Goal: Book appointment/travel/reservation

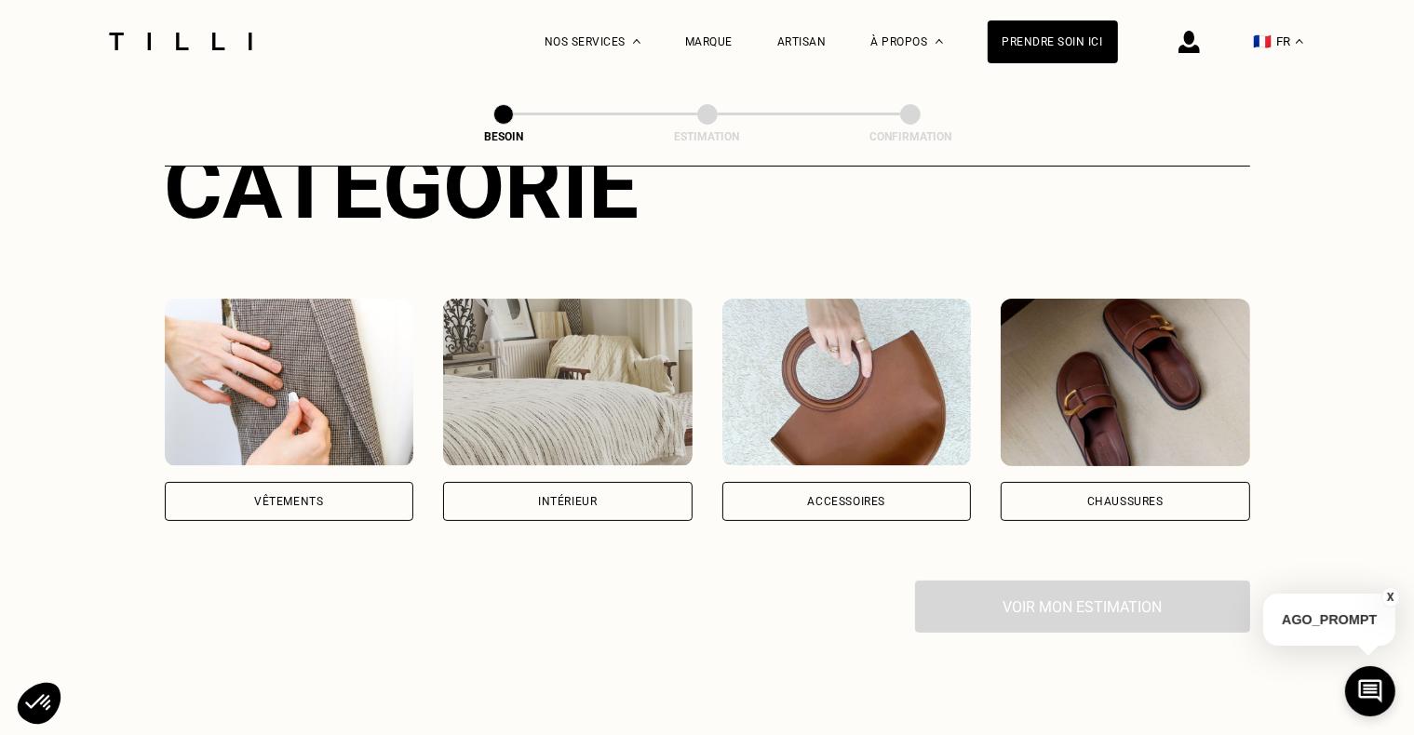
scroll to position [265, 0]
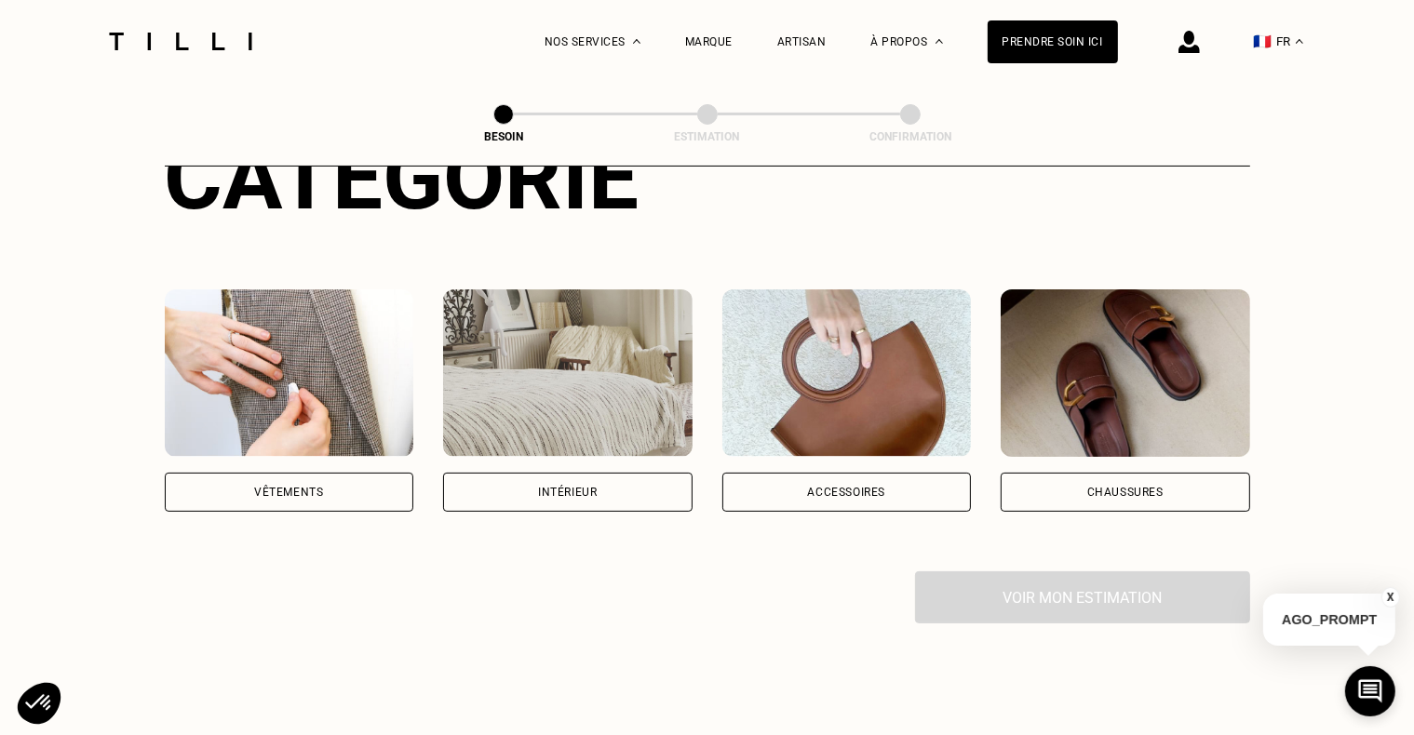
click at [389, 480] on div "Vêtements" at bounding box center [289, 492] width 249 height 39
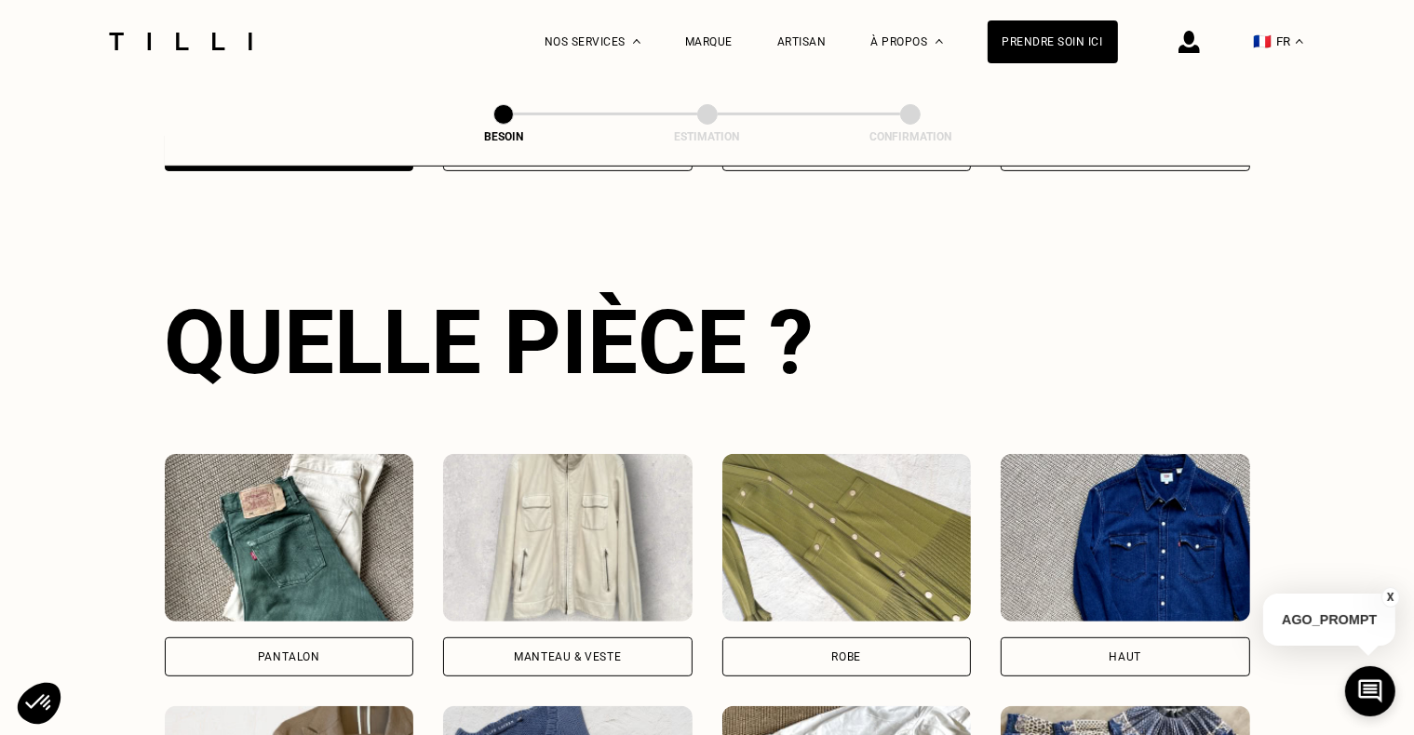
scroll to position [607, 0]
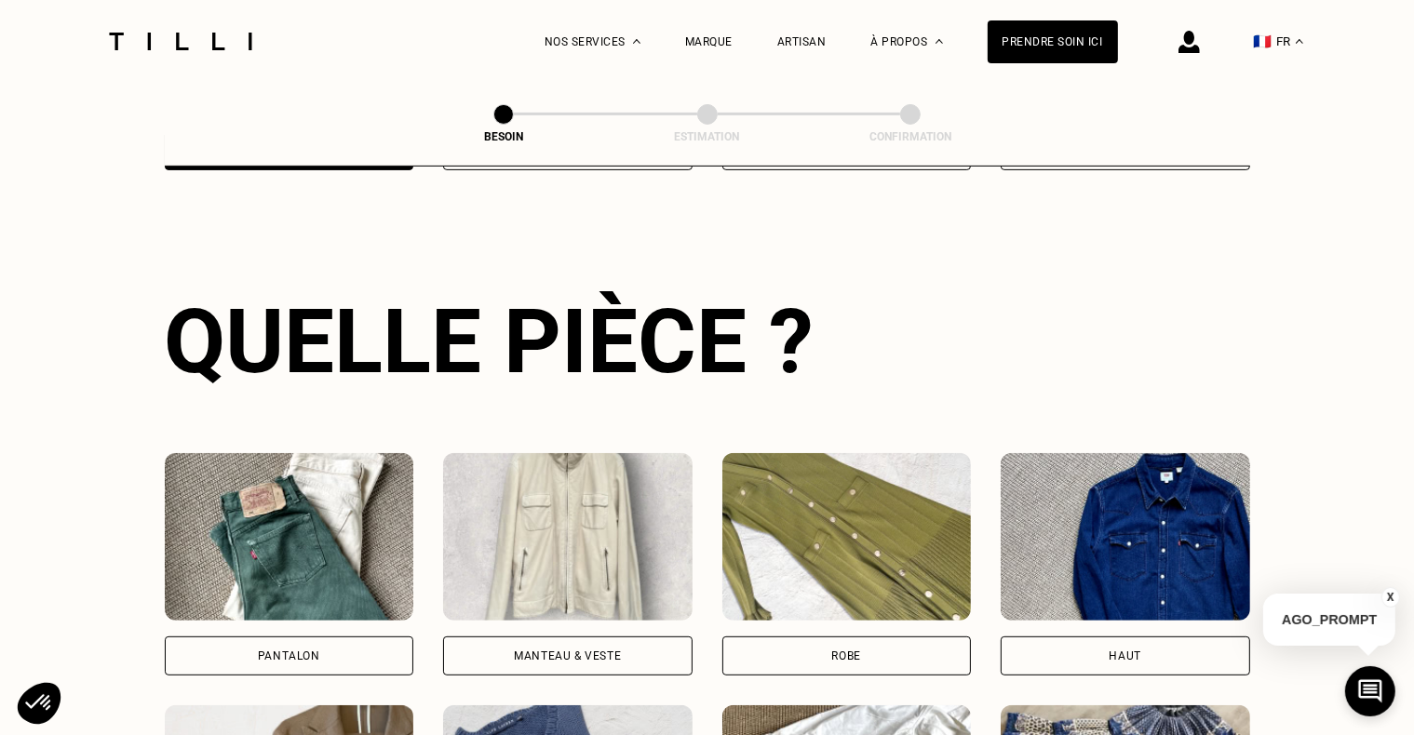
click at [399, 637] on div "Pantalon" at bounding box center [289, 656] width 249 height 39
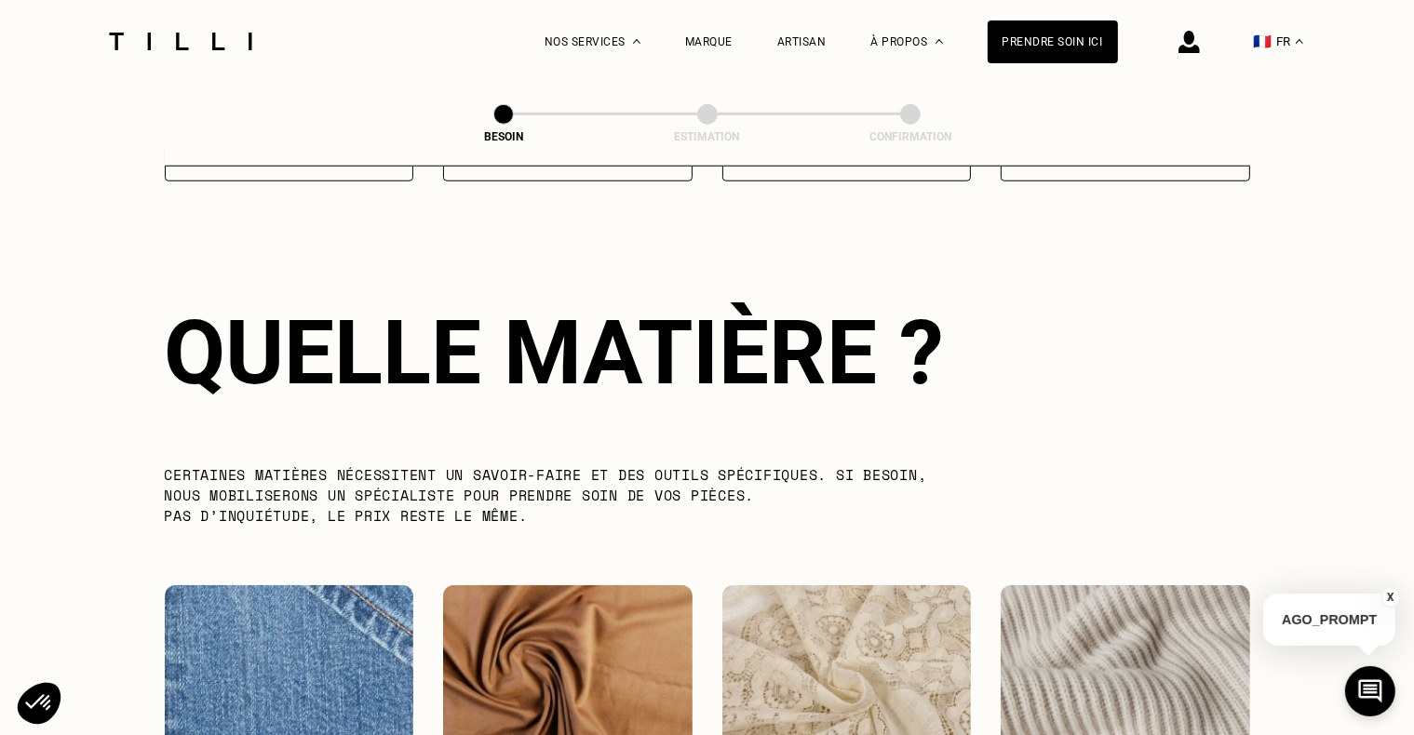
scroll to position [1619, 0]
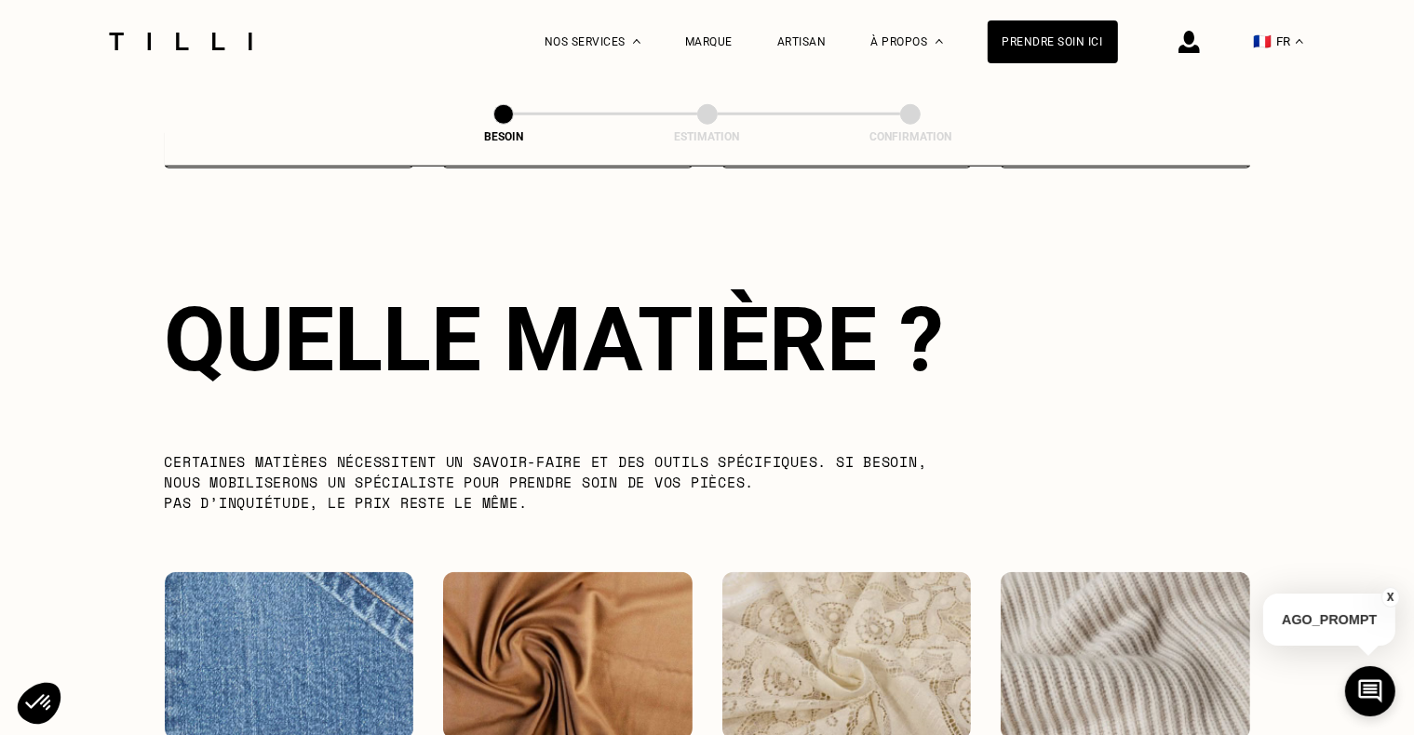
click at [322, 612] on img at bounding box center [289, 656] width 249 height 168
select select "FR"
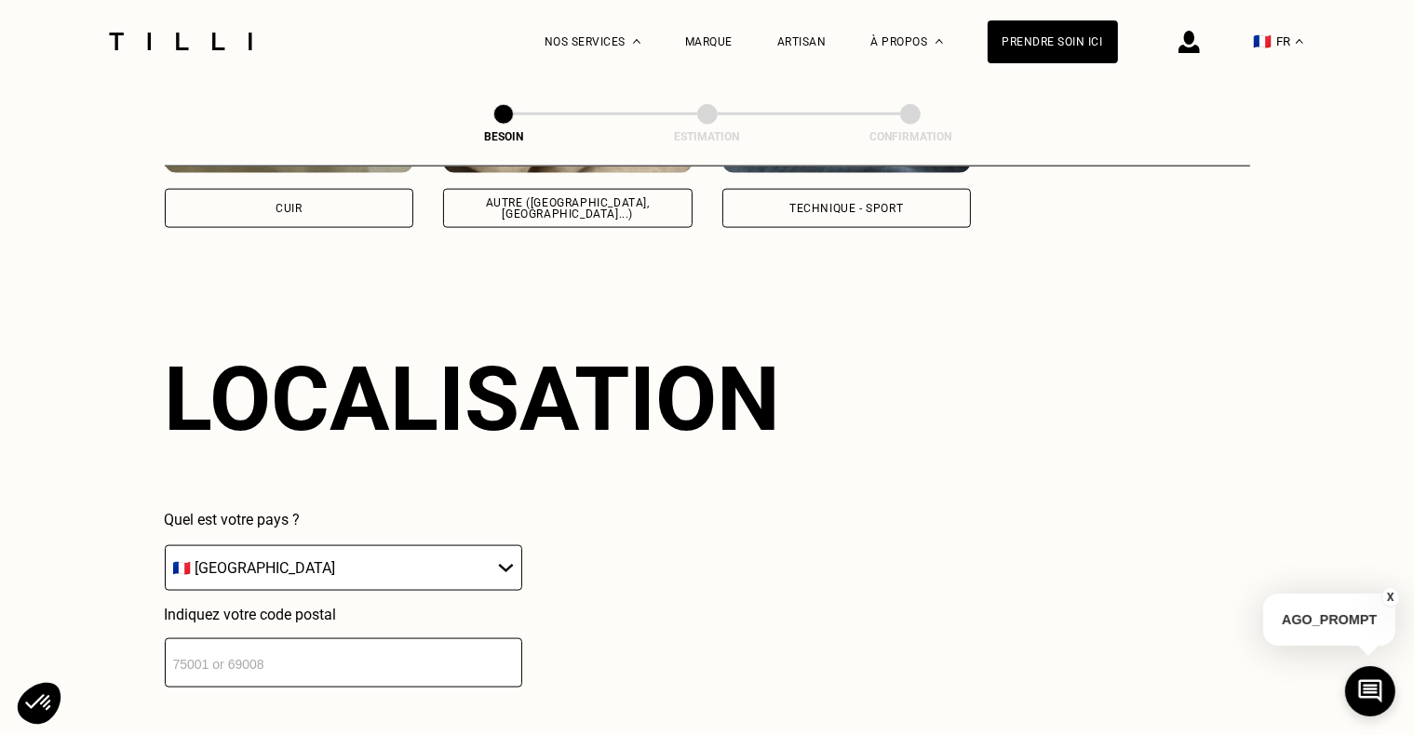
scroll to position [2500, 0]
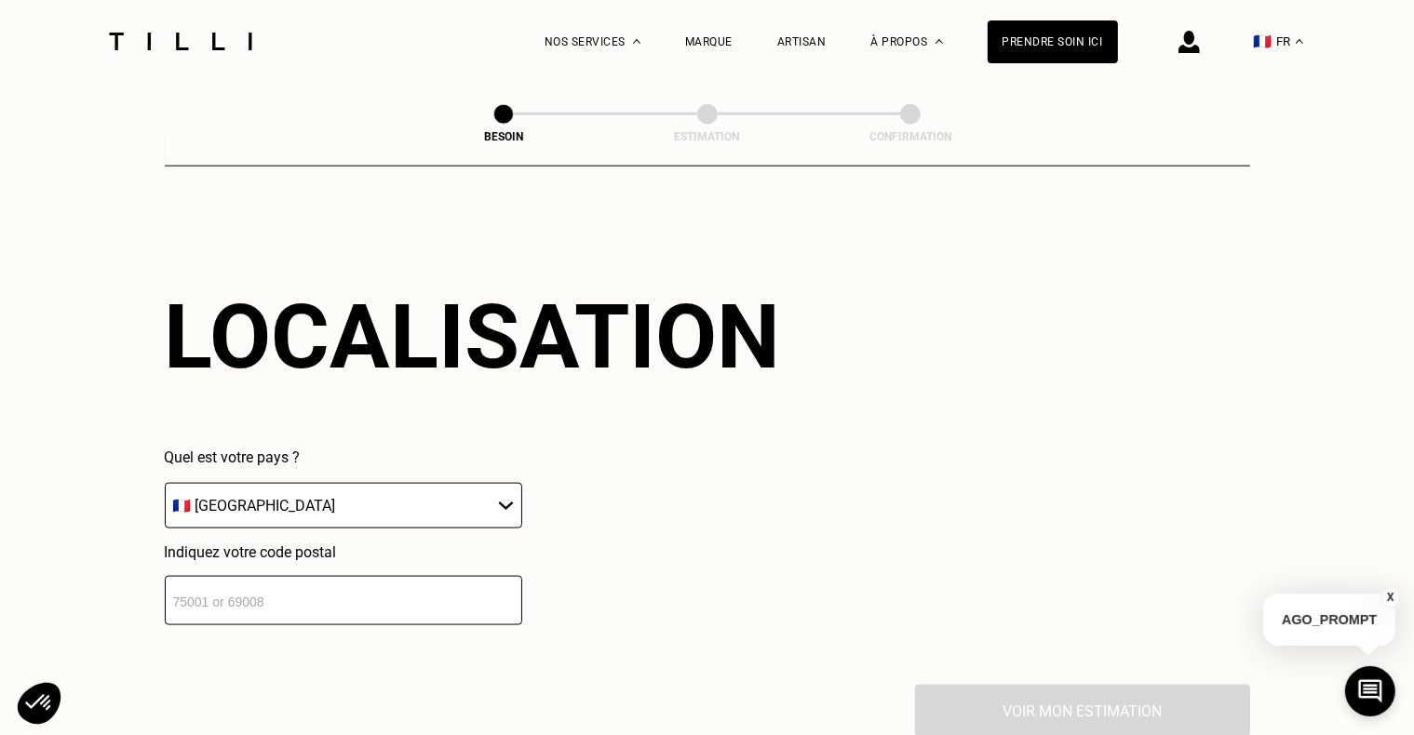
click at [422, 589] on input "number" at bounding box center [343, 600] width 357 height 49
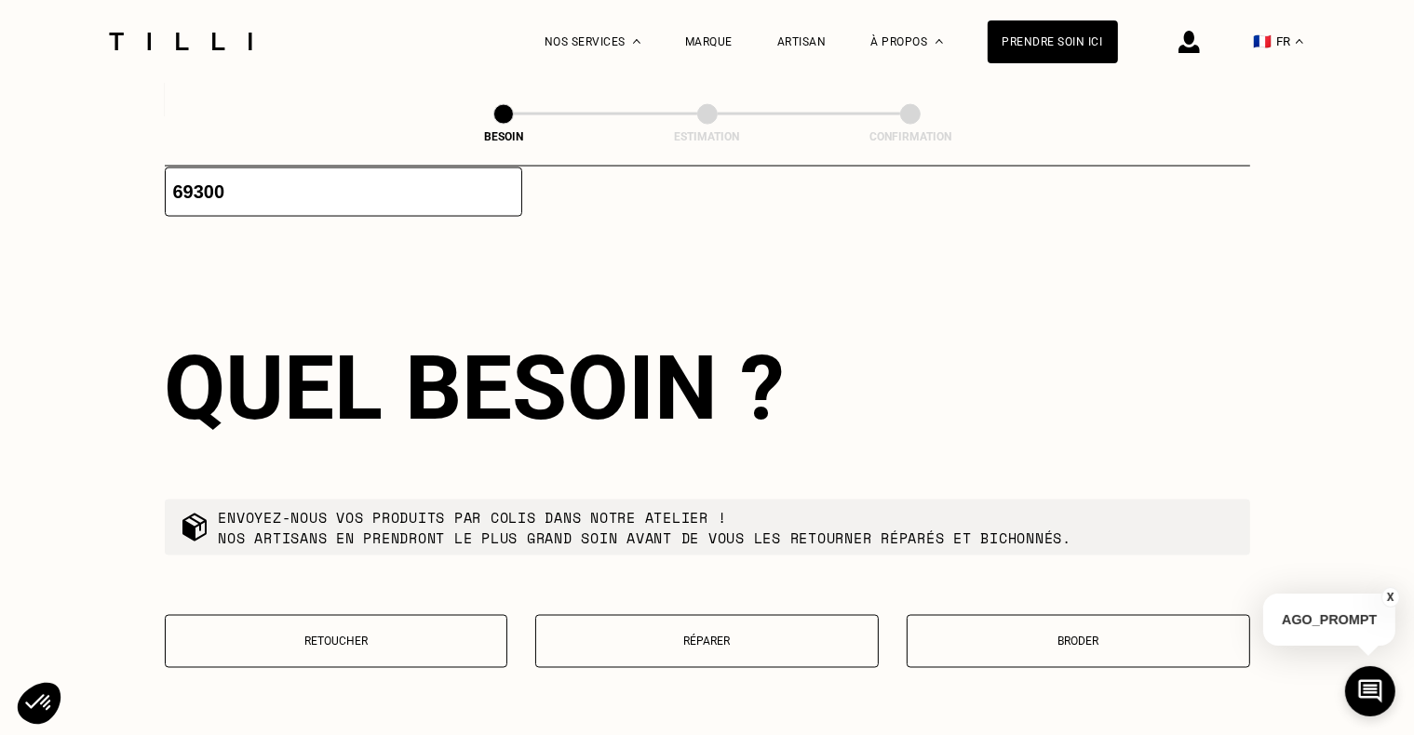
scroll to position [2963, 0]
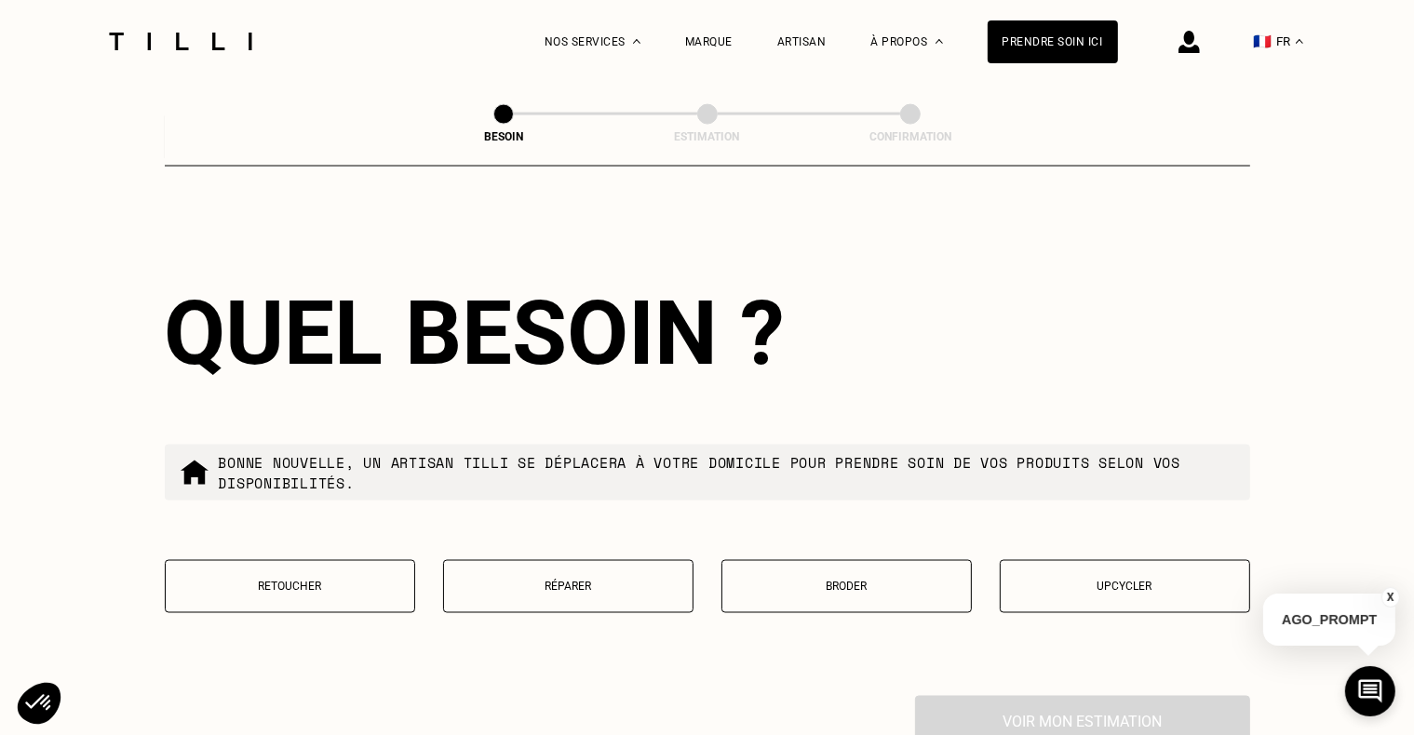
type input "69300"
click at [340, 586] on button "Retoucher" at bounding box center [290, 586] width 250 height 53
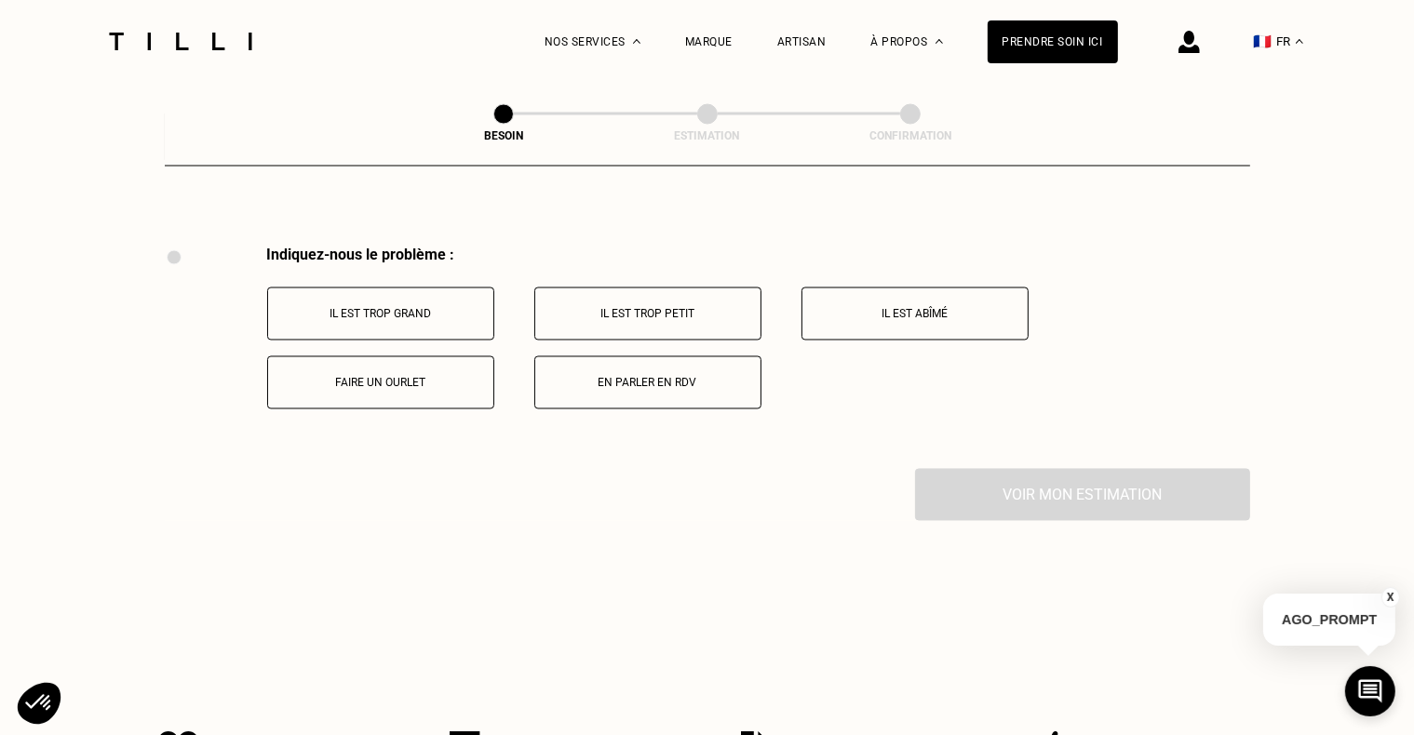
scroll to position [3441, 0]
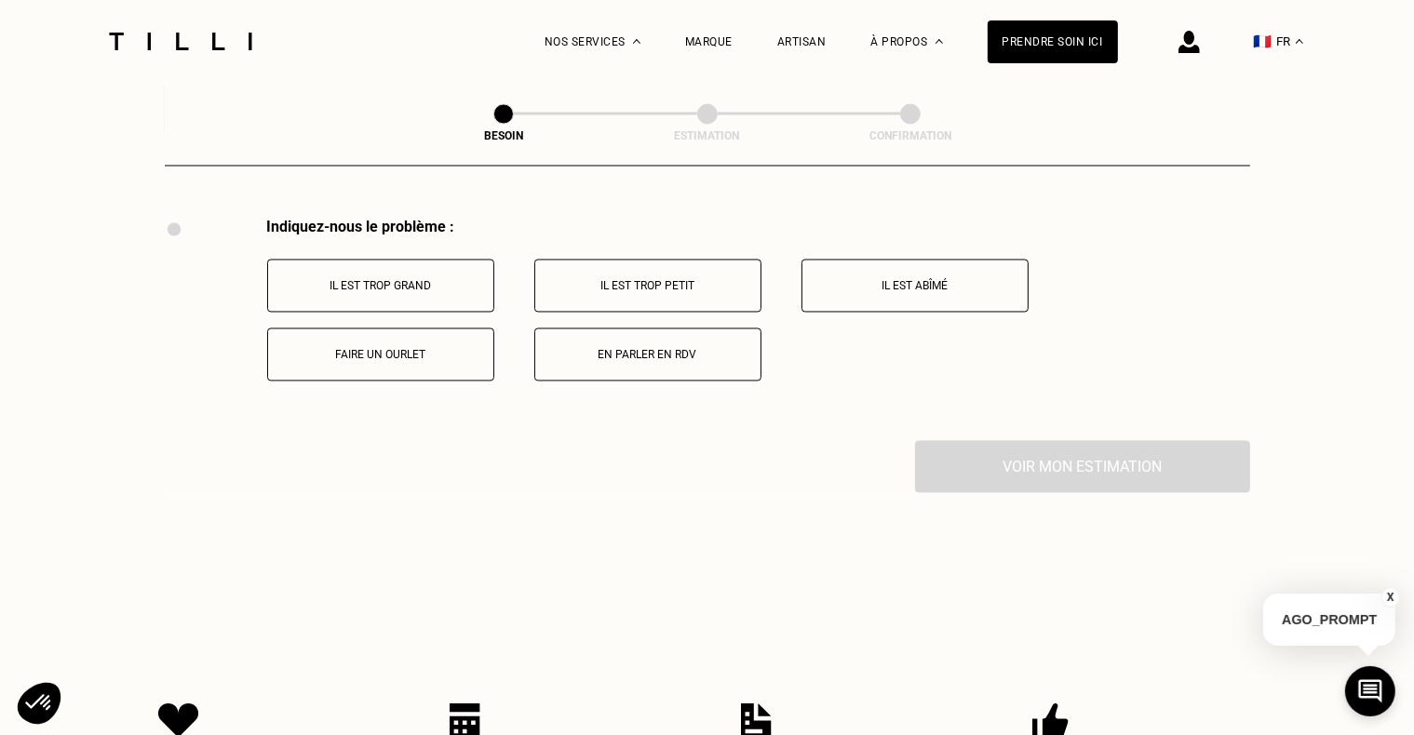
click at [463, 352] on button "Faire un ourlet" at bounding box center [380, 355] width 227 height 53
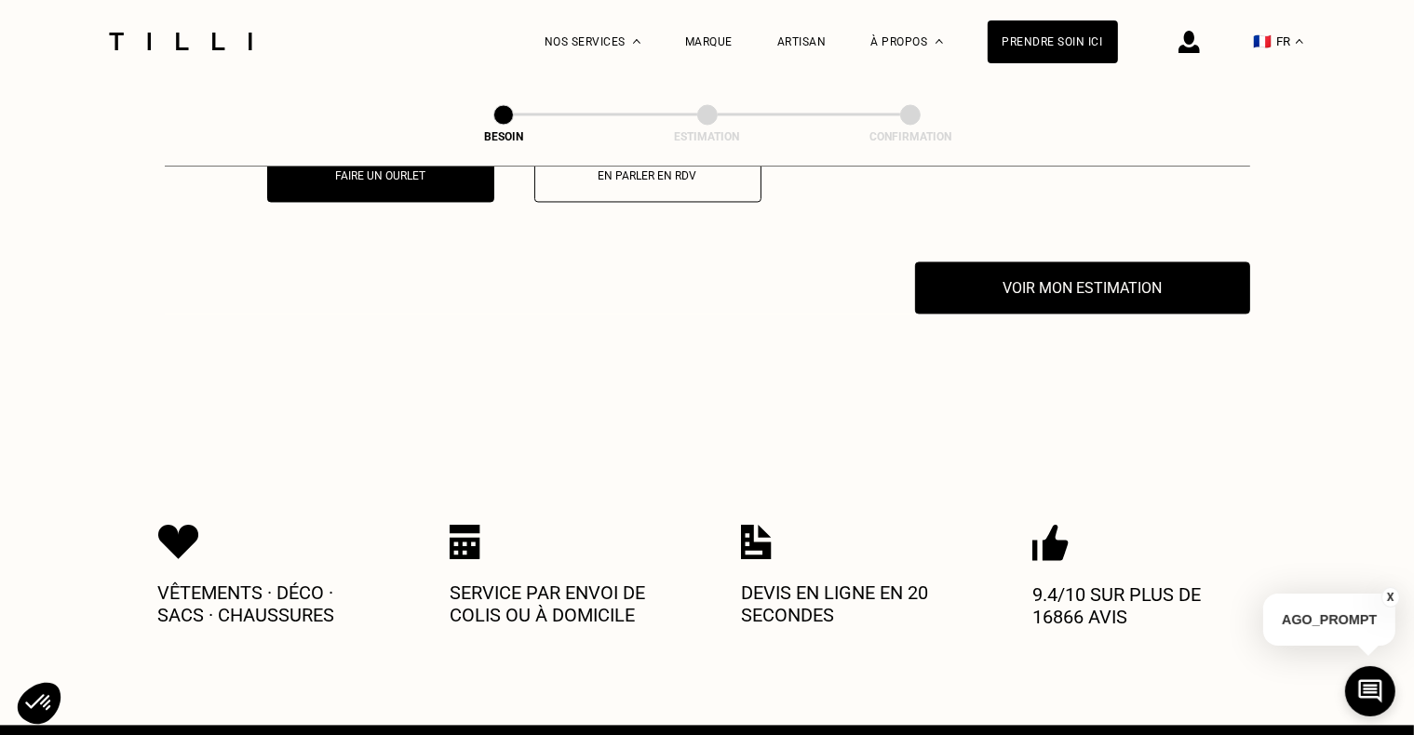
scroll to position [3663, 0]
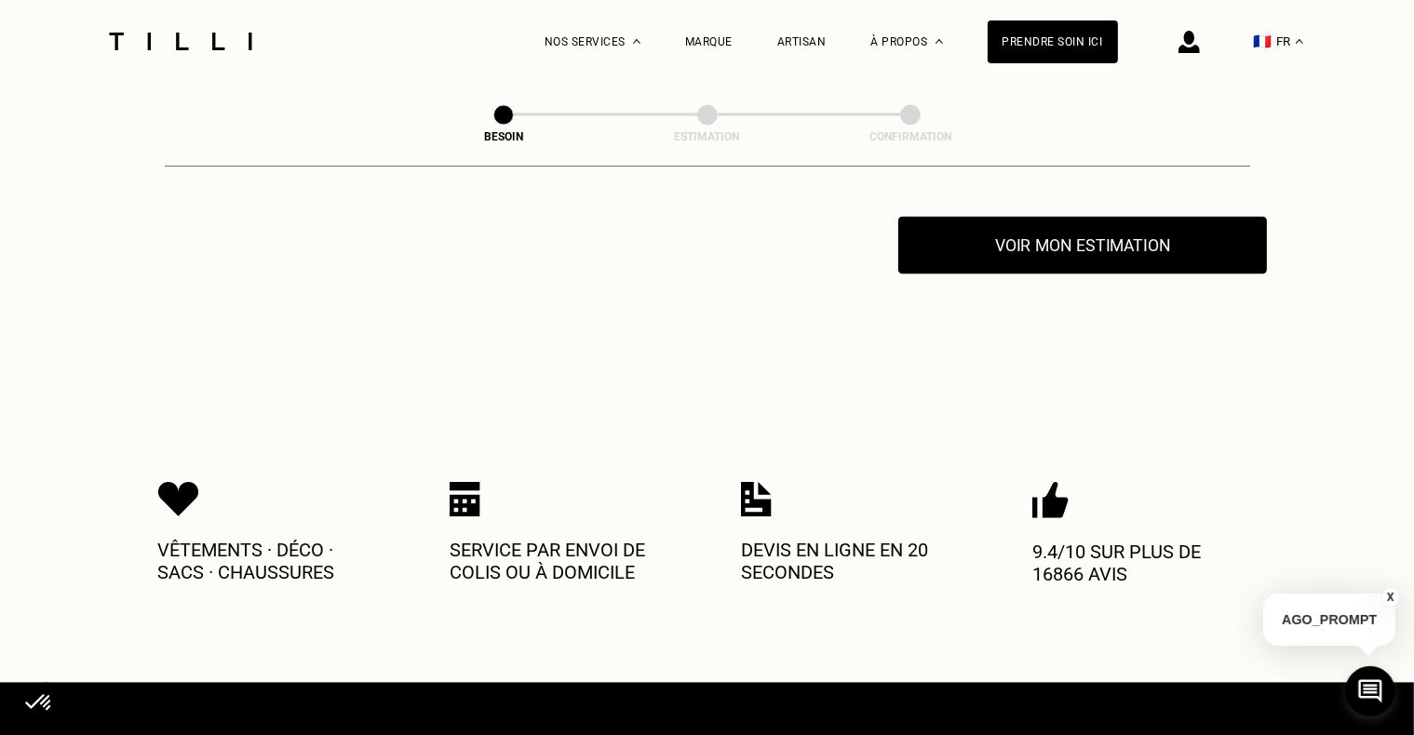
click at [1112, 224] on button "Voir mon estimation" at bounding box center [1082, 245] width 369 height 58
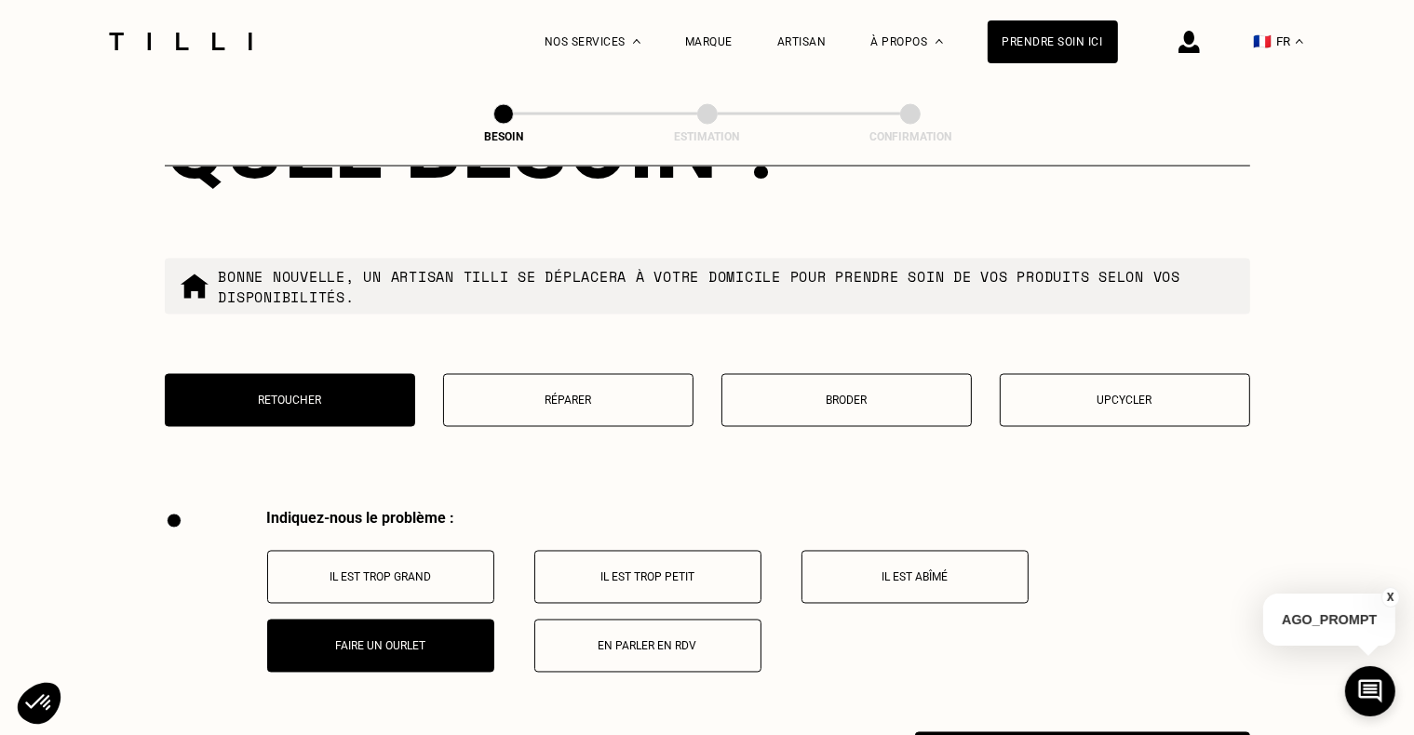
scroll to position [3170, 0]
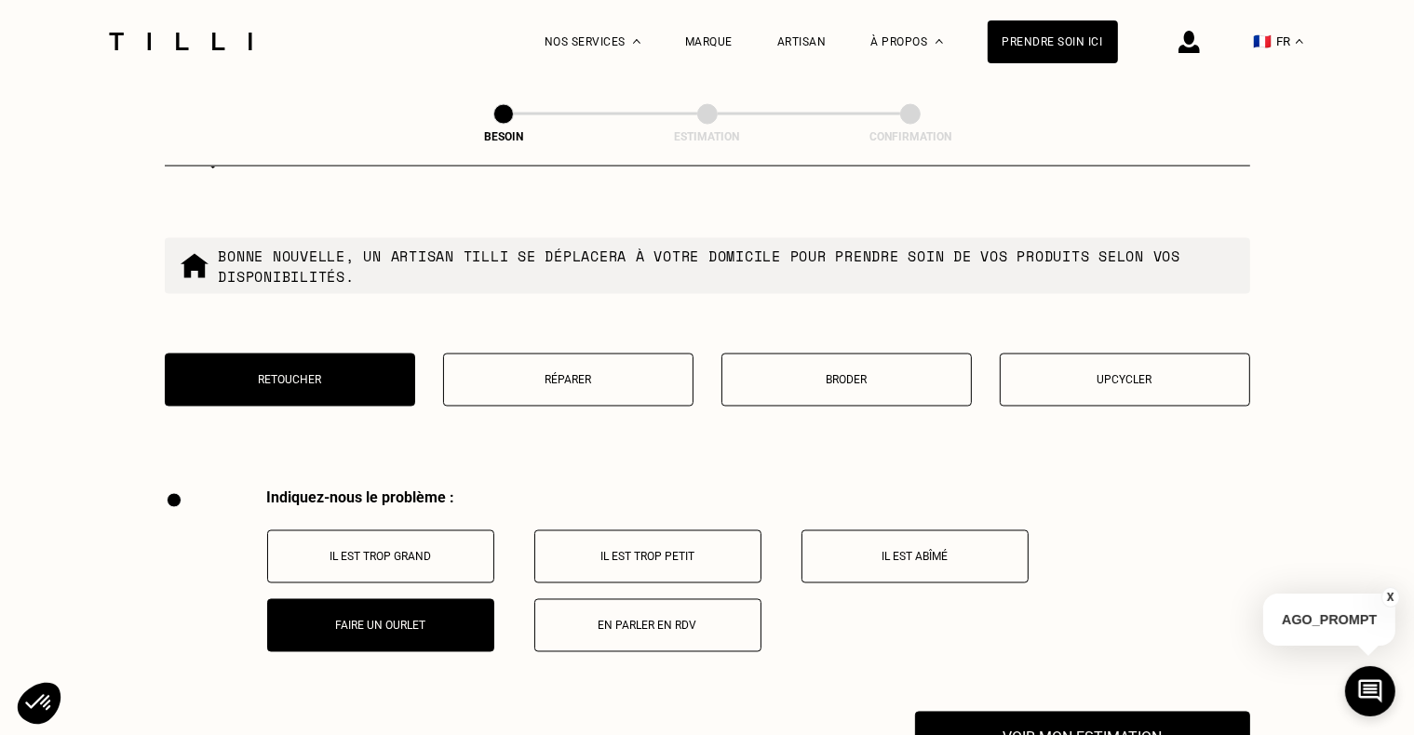
click at [474, 558] on button "Il est trop grand" at bounding box center [380, 557] width 227 height 53
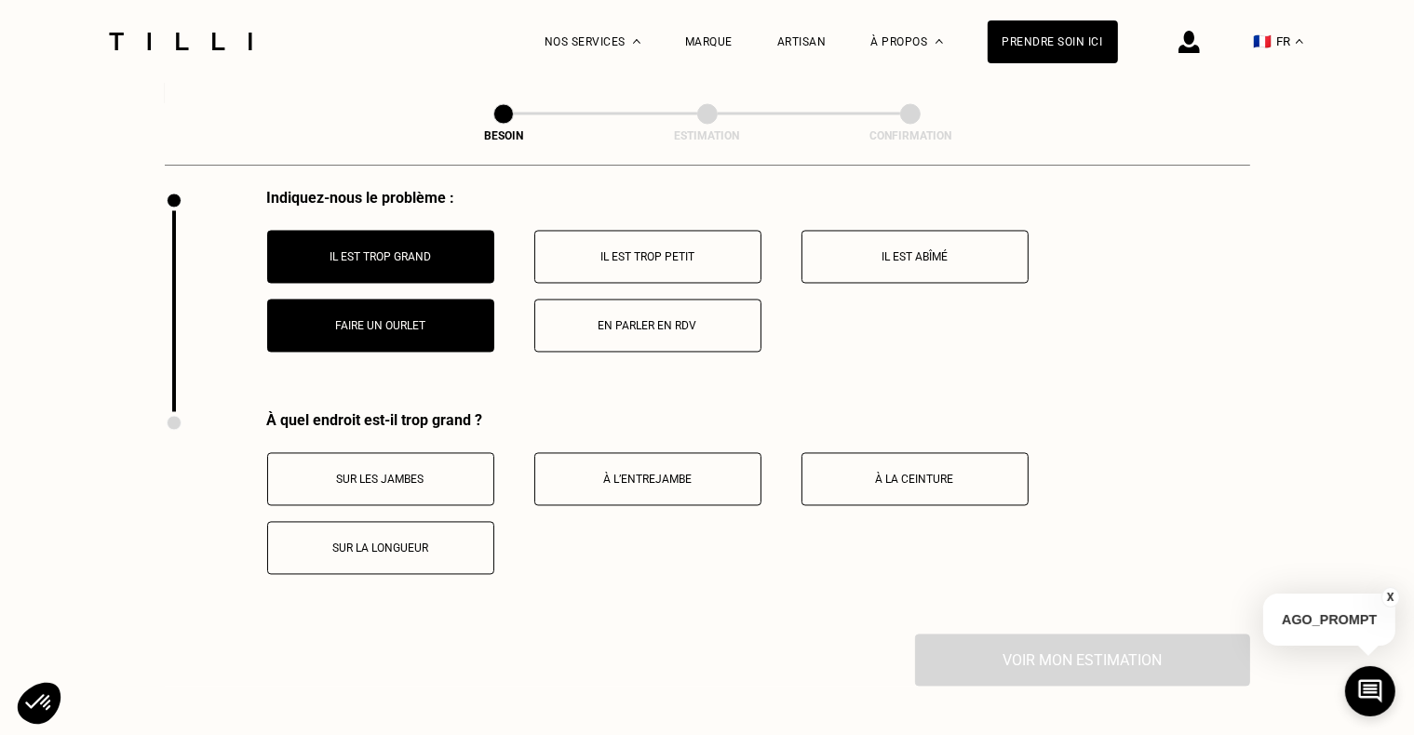
scroll to position [3459, 0]
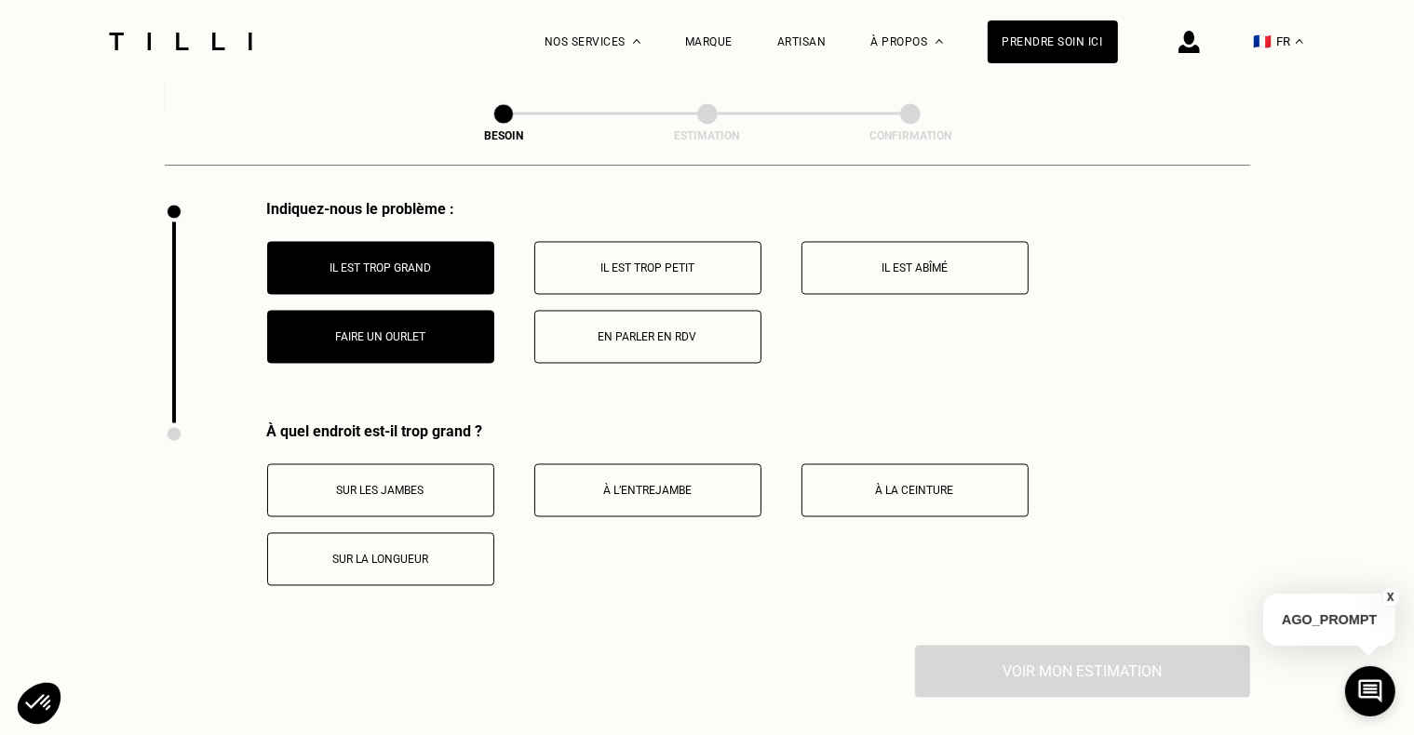
click at [441, 277] on button "Il est trop grand" at bounding box center [380, 268] width 227 height 53
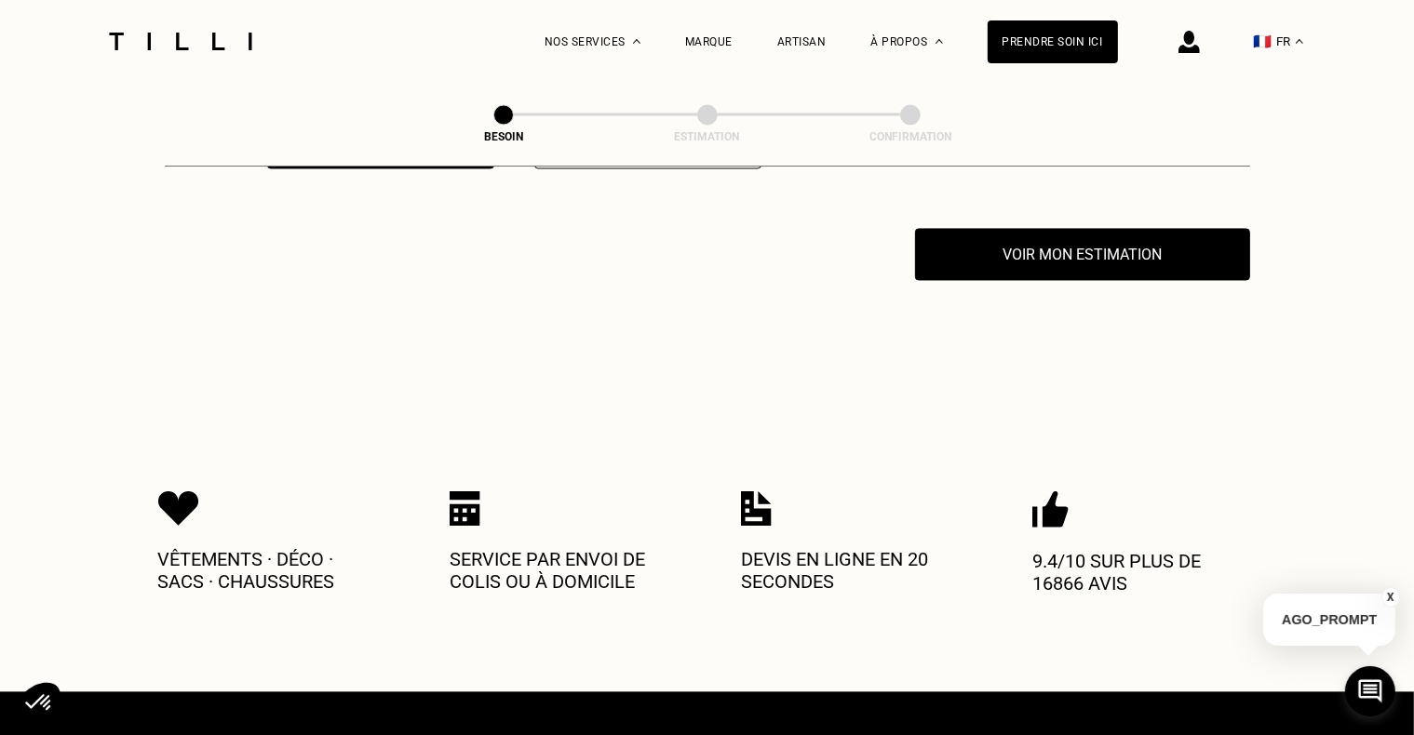
scroll to position [3663, 0]
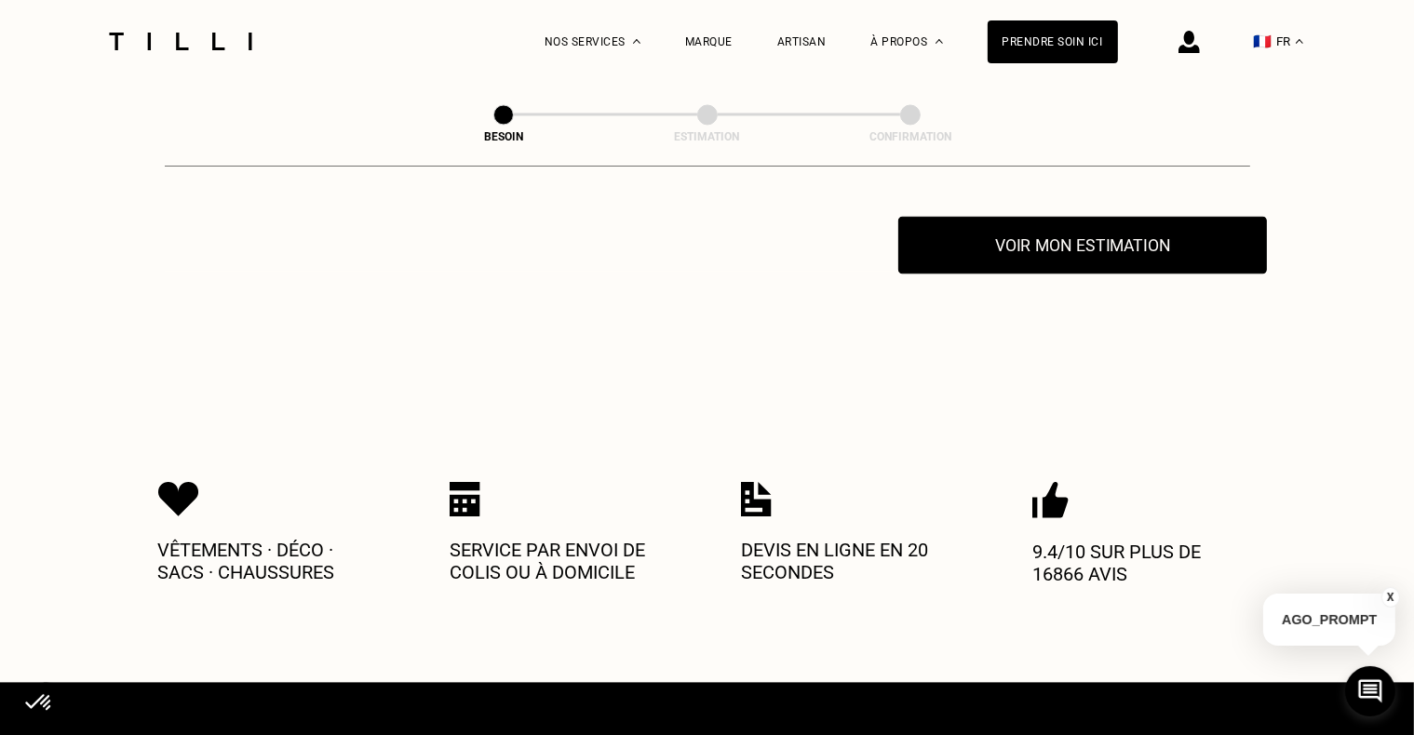
click at [1076, 239] on button "Voir mon estimation" at bounding box center [1082, 245] width 369 height 58
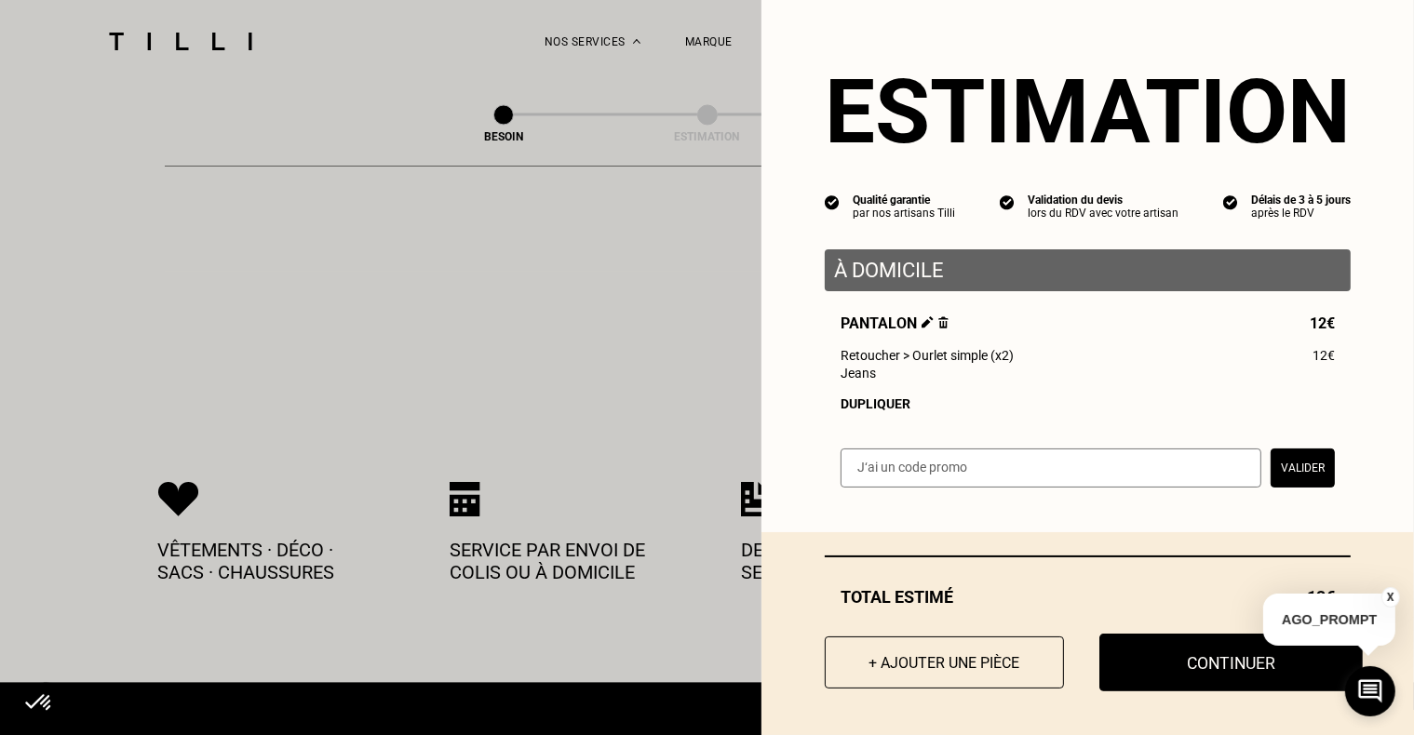
click at [1122, 679] on button "Continuer" at bounding box center [1230, 663] width 263 height 58
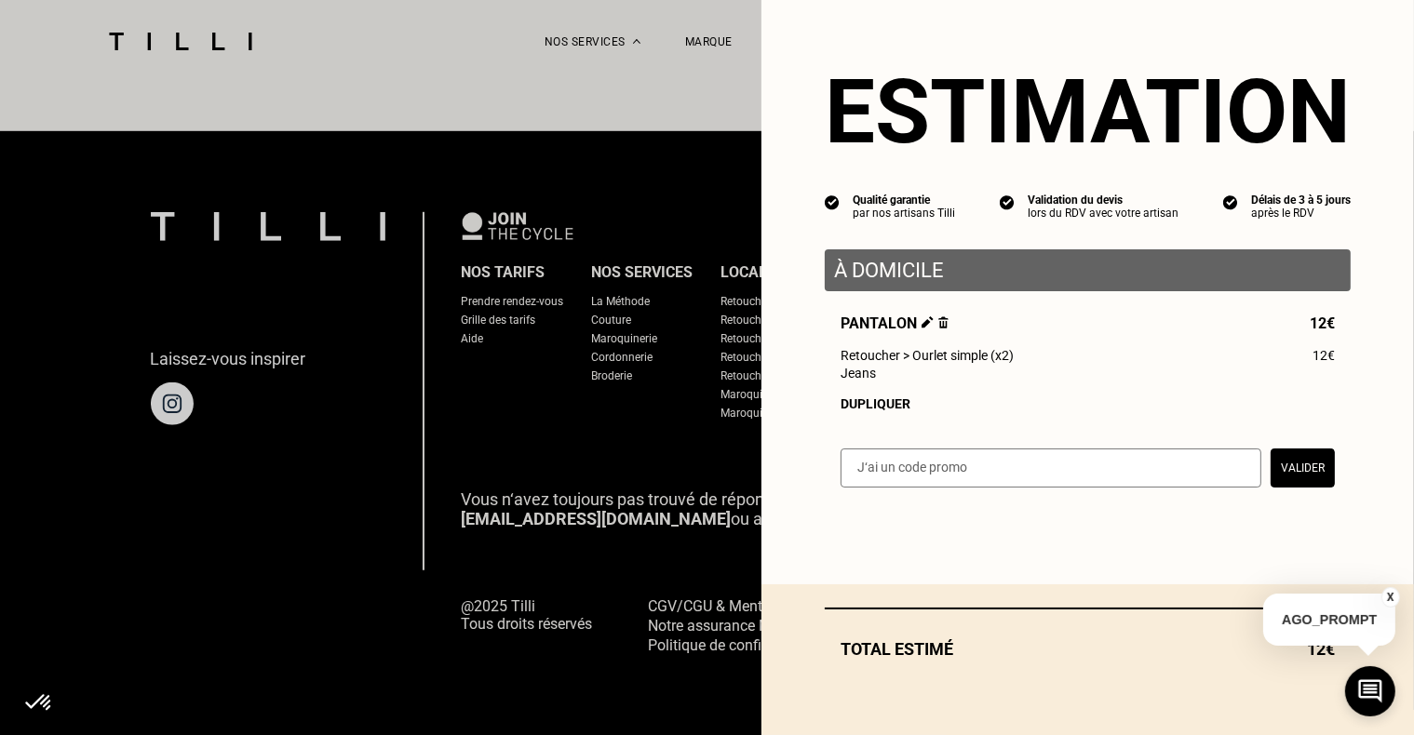
scroll to position [1148, 0]
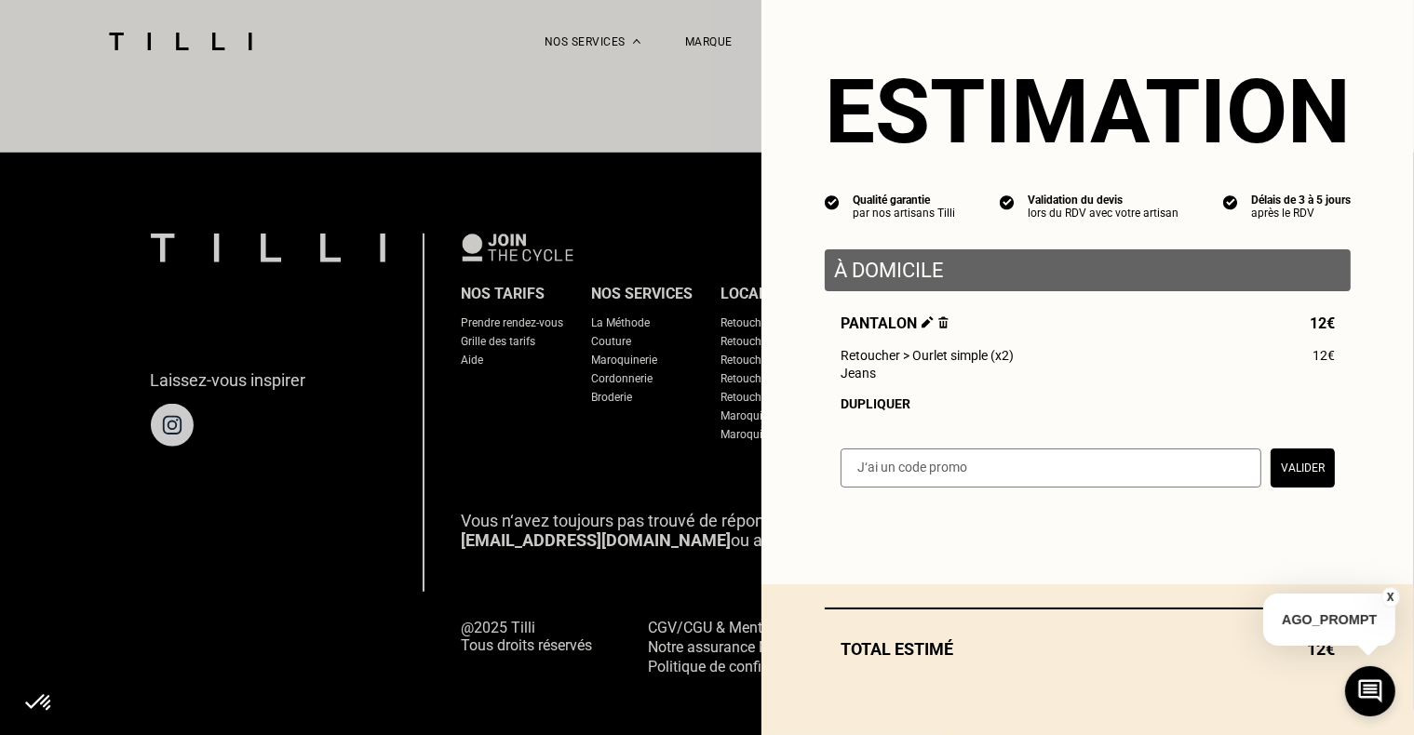
select select "FR"
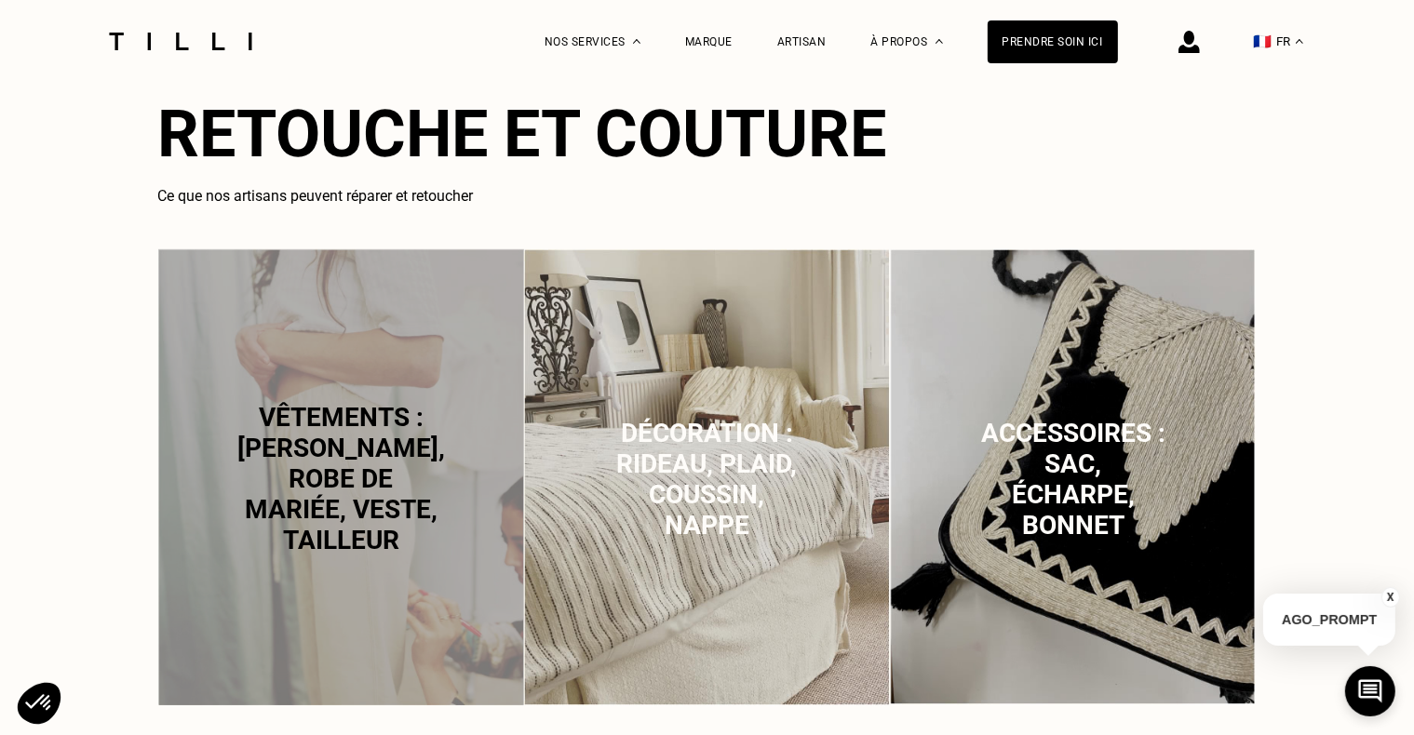
scroll to position [398, 0]
